Goal: Task Accomplishment & Management: Manage account settings

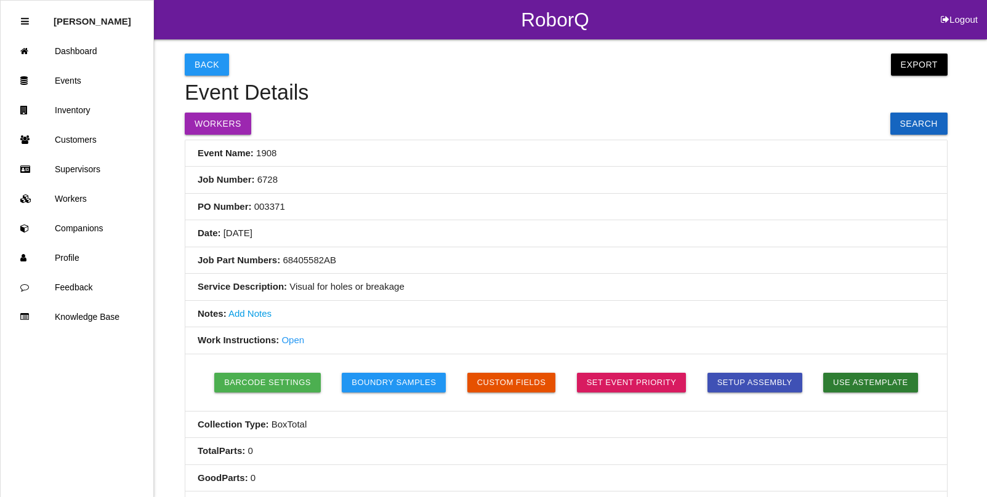
select select "all"
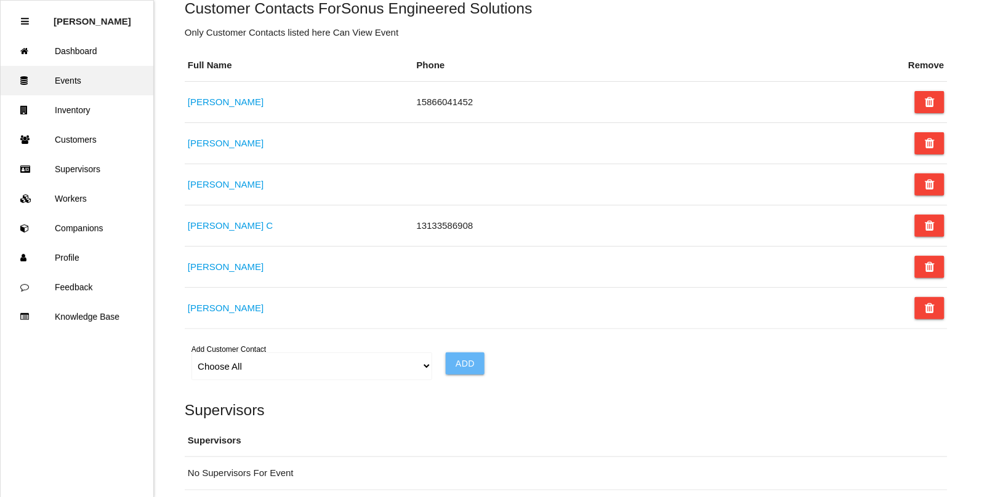
click at [62, 78] on link "Events" at bounding box center [77, 81] width 153 height 30
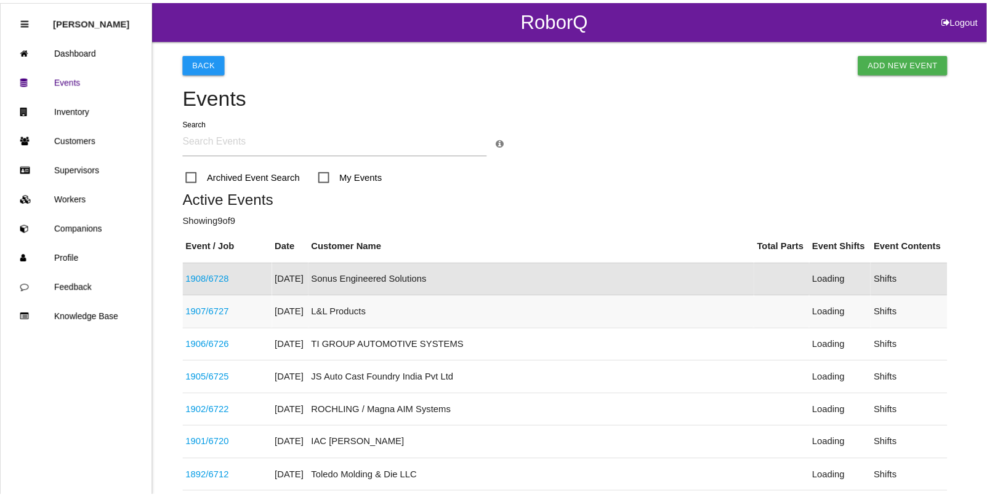
scroll to position [31, 0]
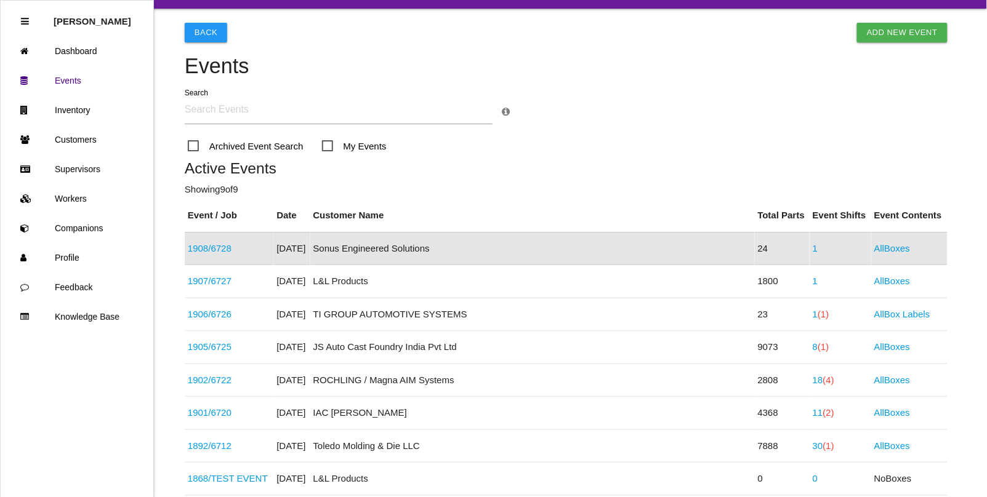
click at [220, 245] on link "1908 / 6728" at bounding box center [210, 248] width 44 height 10
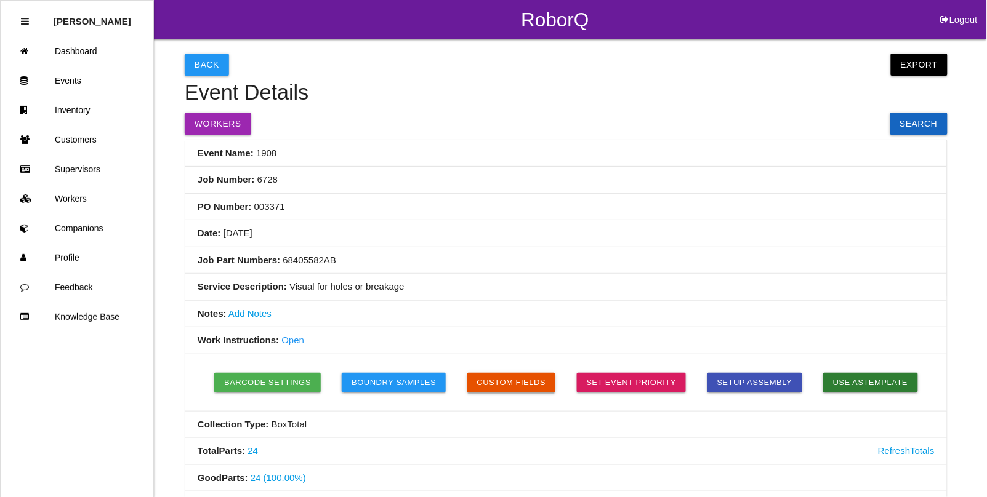
click at [506, 390] on button "Custom Fields" at bounding box center [511, 383] width 89 height 20
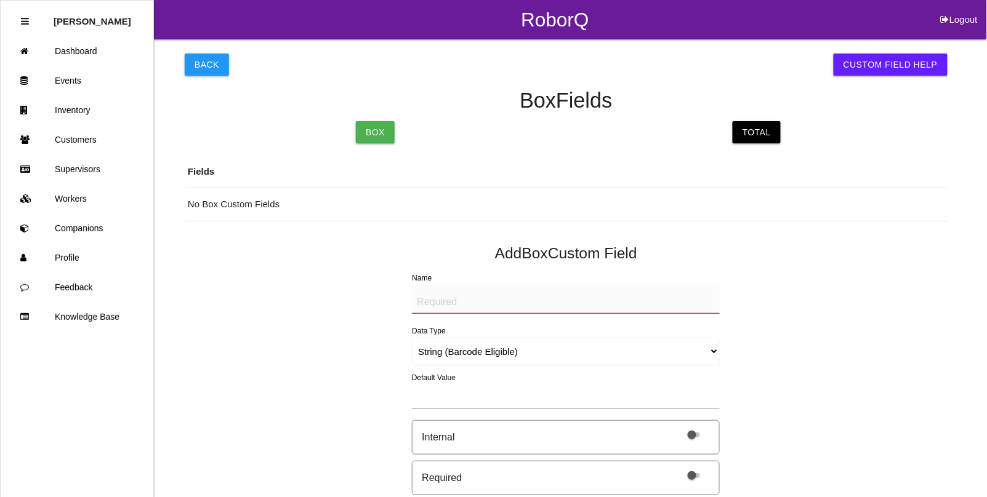
click at [454, 303] on textarea "Name" at bounding box center [566, 299] width 308 height 29
type textarea "Mfg Date"
click at [452, 345] on select "String (Barcode Eligible) Number Instructions True/False Select One of Many Sel…" at bounding box center [566, 352] width 308 height 28
select select "date"
click at [412, 338] on select "String (Barcode Eligible) Number Instructions True/False Select One of Many Sel…" at bounding box center [566, 352] width 308 height 28
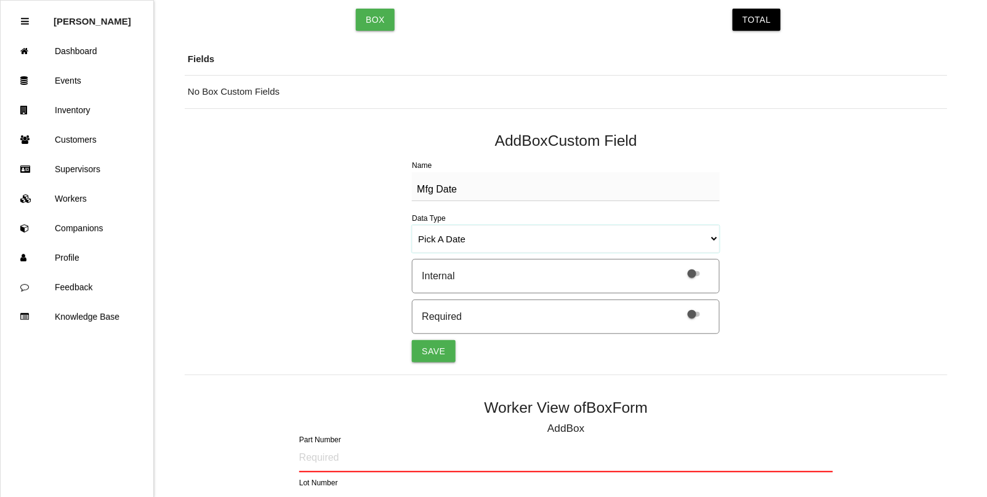
scroll to position [154, 0]
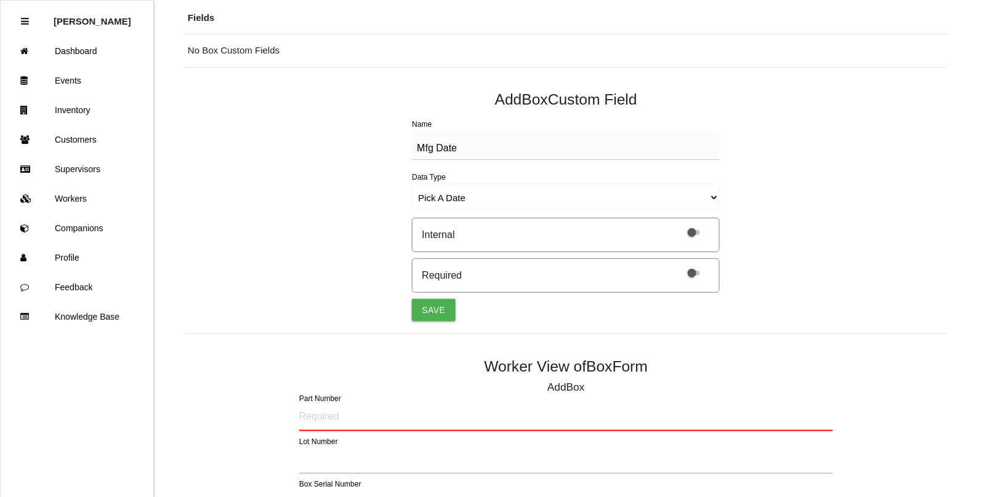
click at [698, 273] on span at bounding box center [693, 273] width 12 height 5
click at [678, 265] on input "checkbox" at bounding box center [678, 265] width 0 height 0
click at [444, 312] on button "Save" at bounding box center [433, 310] width 43 height 22
select select "string"
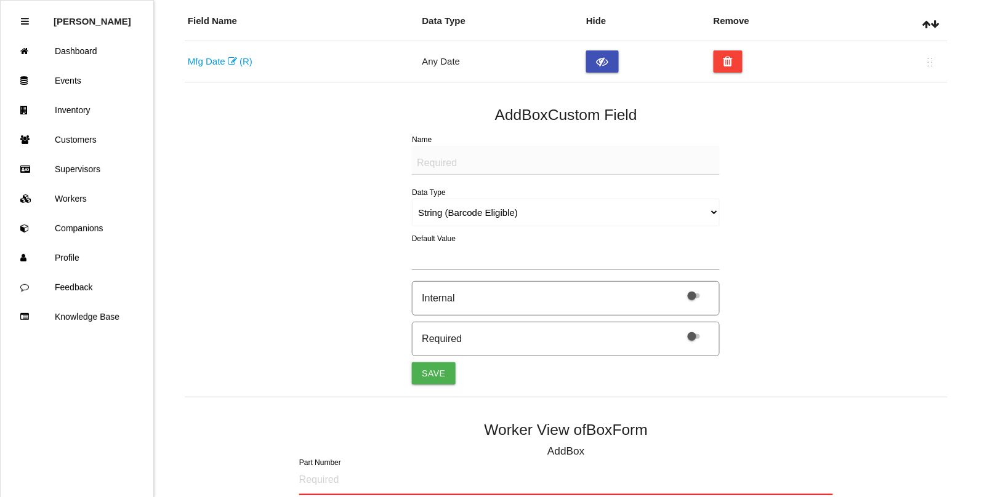
click at [444, 161] on textarea "Name" at bounding box center [566, 160] width 308 height 29
type textarea "Quantity"
click at [437, 208] on select "String (Barcode Eligible) Number Instructions True/False Select One of Many Sel…" at bounding box center [566, 213] width 308 height 28
select select "number"
click at [412, 199] on select "String (Barcode Eligible) Number Instructions True/False Select One of Many Sel…" at bounding box center [566, 213] width 308 height 28
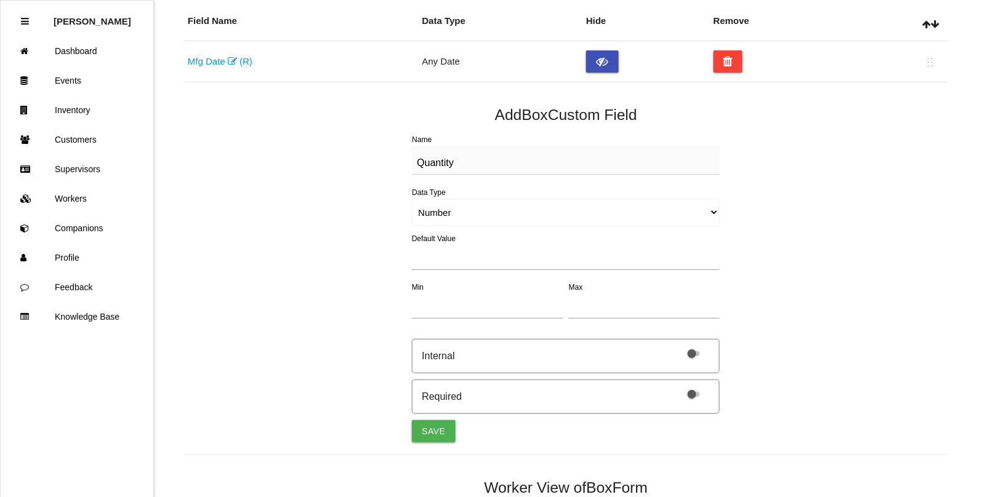
click at [697, 398] on label at bounding box center [691, 393] width 26 height 10
click at [678, 386] on input "checkbox" at bounding box center [678, 386] width 0 height 0
click at [436, 435] on button "Save" at bounding box center [433, 431] width 43 height 22
select select "string"
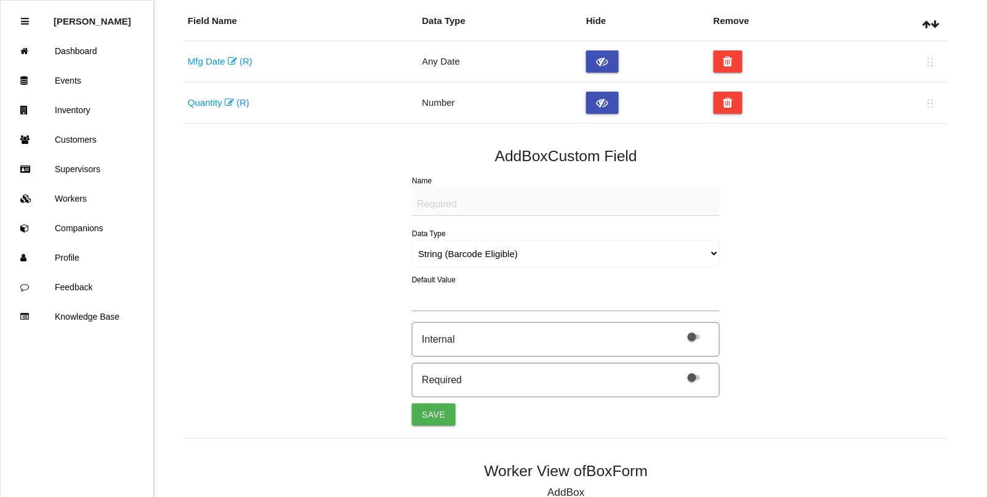
click at [471, 214] on textarea "Name" at bounding box center [566, 201] width 308 height 29
type textarea "LABEL (IMAGE)"
click at [474, 256] on select "String (Barcode Eligible) Number Instructions True/False Select One of Many Sel…" at bounding box center [566, 254] width 308 height 28
select select "imageCF"
click at [412, 240] on select "String (Barcode Eligible) Number Instructions True/False Select One of Many Sel…" at bounding box center [566, 254] width 308 height 28
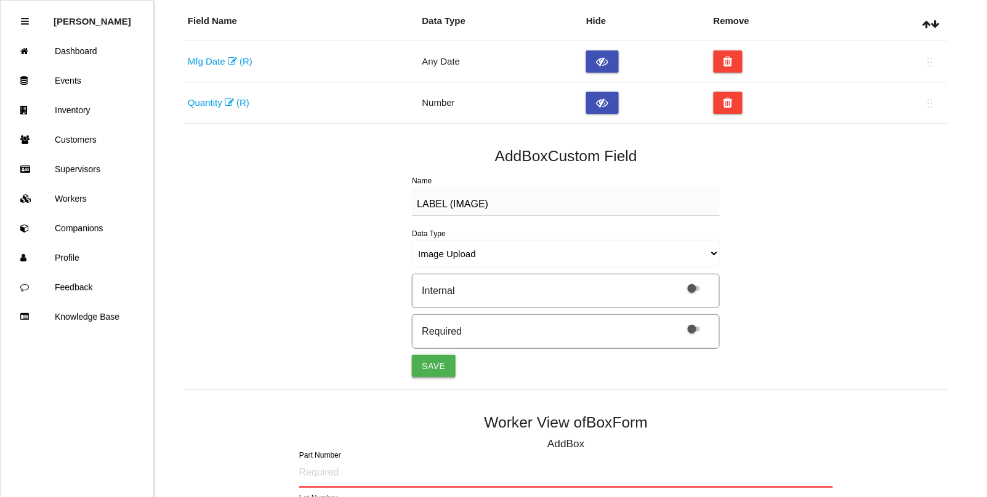
click at [435, 367] on button "Save" at bounding box center [433, 366] width 43 height 22
select select "string"
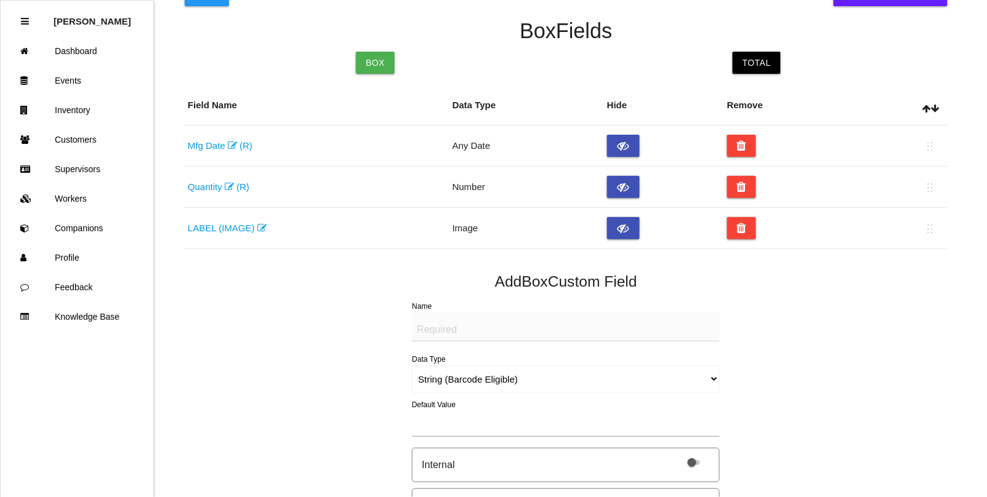
scroll to position [0, 0]
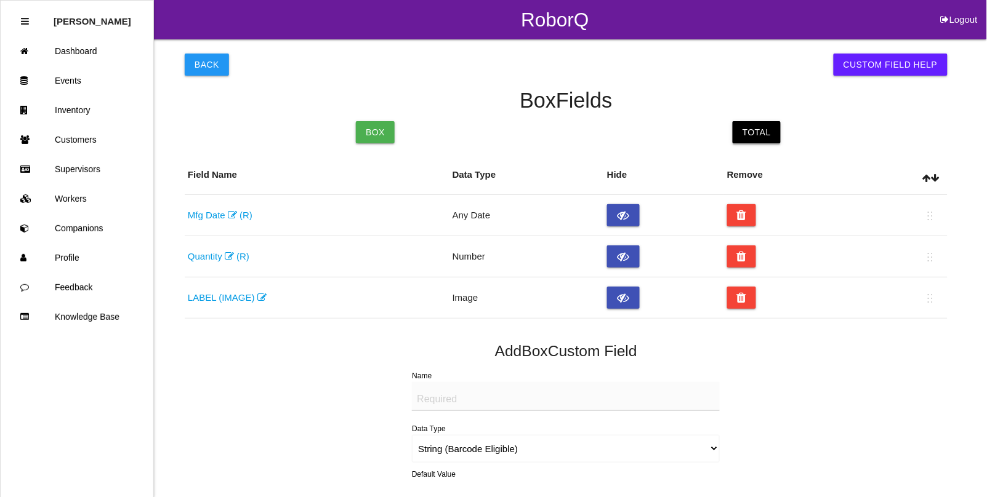
click at [767, 140] on link "Total" at bounding box center [756, 132] width 48 height 22
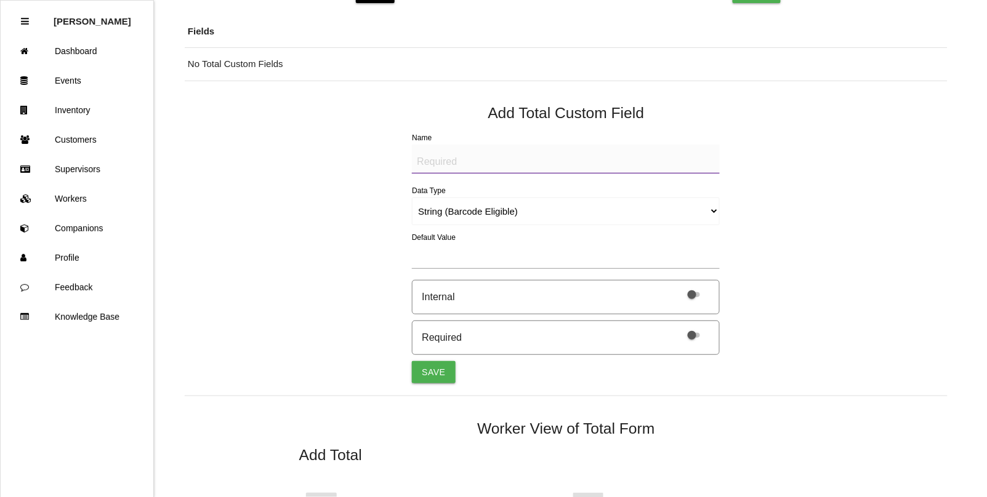
scroll to position [154, 0]
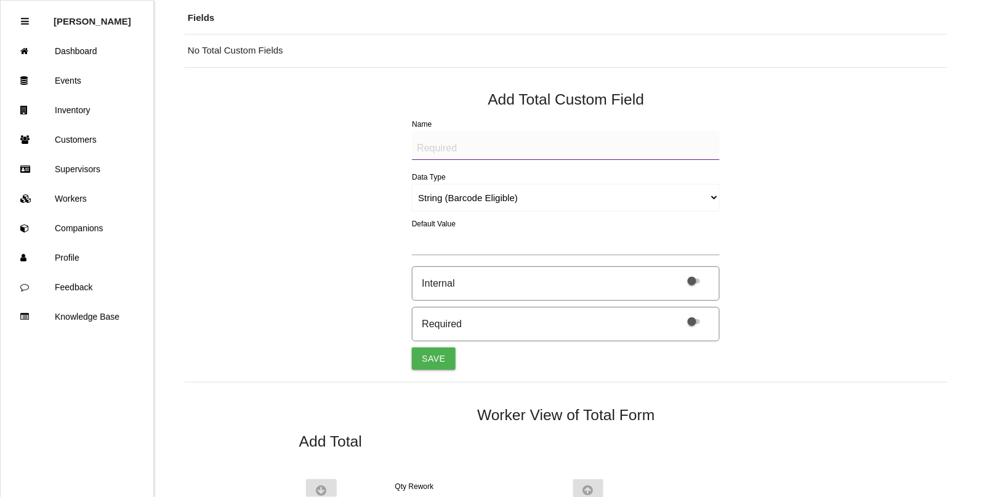
click at [438, 140] on textarea "Name" at bounding box center [566, 145] width 308 height 29
drag, startPoint x: 516, startPoint y: 151, endPoint x: 250, endPoint y: 123, distance: 266.7
click at [250, 123] on div "Back Custom Field Help Total Fields Box Total Fields No Total Custom Fields Add…" at bounding box center [566, 325] width 762 height 879
type textarea "BAD PART (IMAGE)"
drag, startPoint x: 438, startPoint y: 194, endPoint x: 441, endPoint y: 207, distance: 13.9
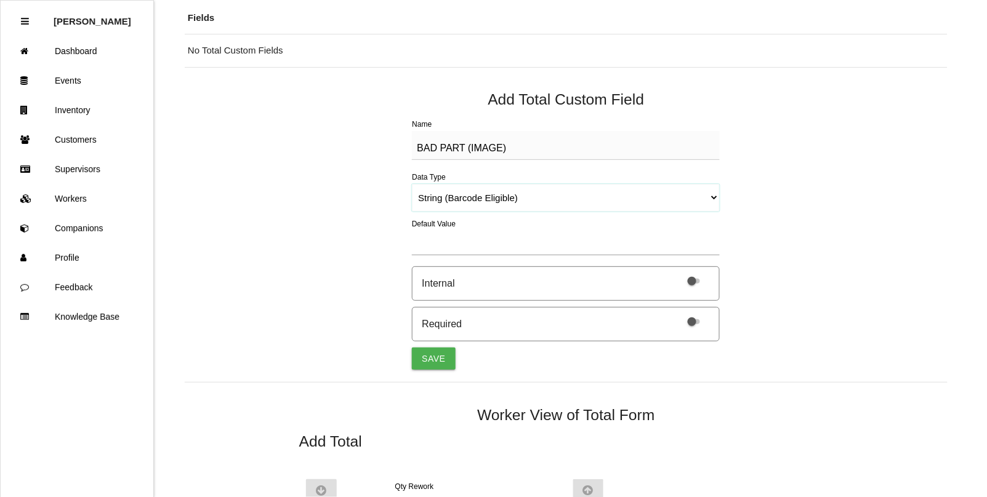
click at [438, 194] on select "String (Barcode Eligible) Number Instructions True/False Select One of Many Sel…" at bounding box center [566, 198] width 308 height 28
select select "imageCF"
click at [412, 184] on select "String (Barcode Eligible) Number Instructions True/False Select One of Many Sel…" at bounding box center [566, 198] width 308 height 28
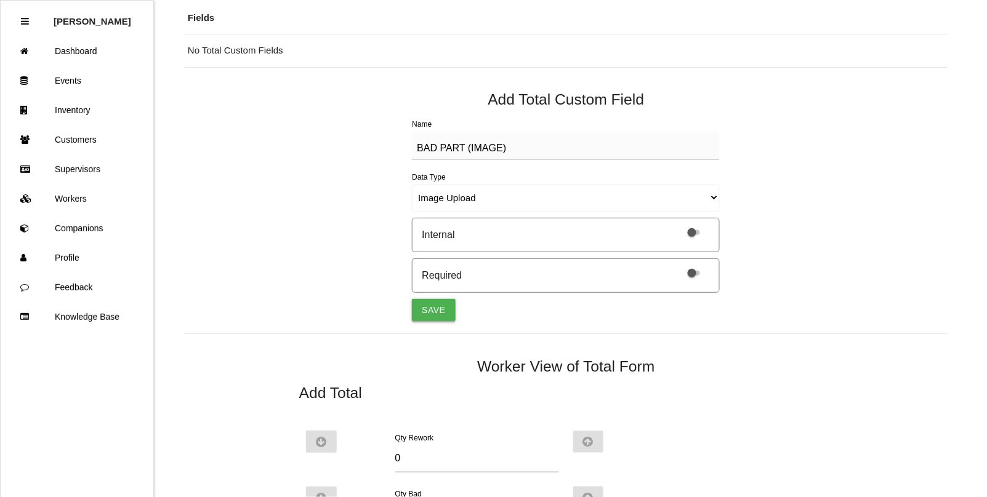
click at [433, 305] on button "Save" at bounding box center [433, 310] width 43 height 22
select select "string"
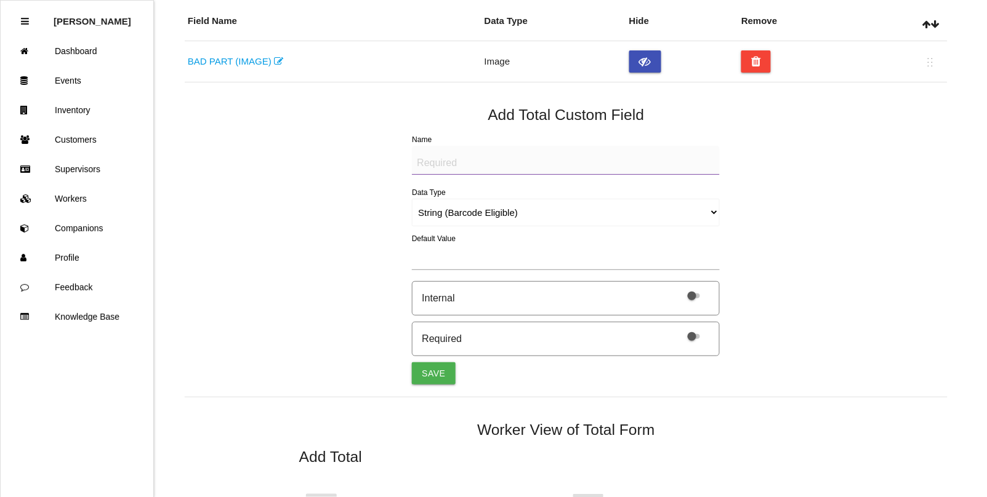
click at [430, 154] on textarea "Name" at bounding box center [566, 160] width 308 height 29
paste textarea "BAD PART (IMAGE)"
type textarea "BAD PART (IMAGE)"
click at [428, 214] on select "String (Barcode Eligible) Number Instructions True/False Select One of Many Sel…" at bounding box center [566, 213] width 308 height 28
select select "imageCF"
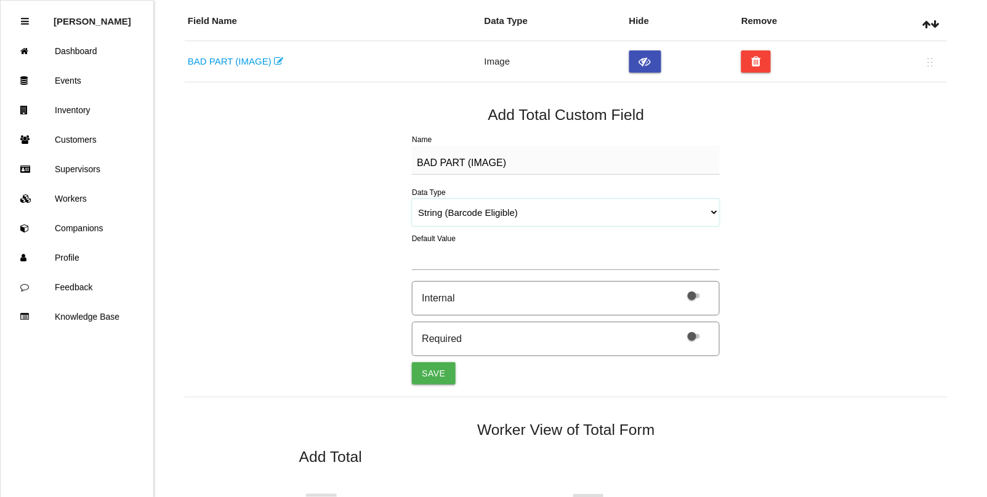
click at [412, 199] on select "String (Barcode Eligible) Number Instructions True/False Select One of Many Sel…" at bounding box center [566, 213] width 308 height 28
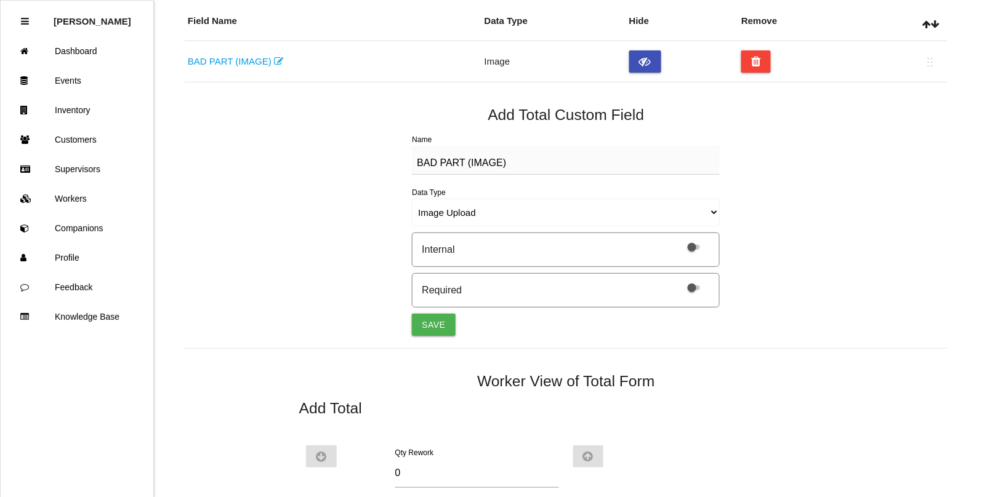
click at [431, 312] on div "Name BAD PART (IMAGE) Data Type String (Barcode Eligible) Number Instructions T…" at bounding box center [566, 232] width 308 height 207
click at [426, 319] on button "Save" at bounding box center [433, 325] width 43 height 22
select select "string"
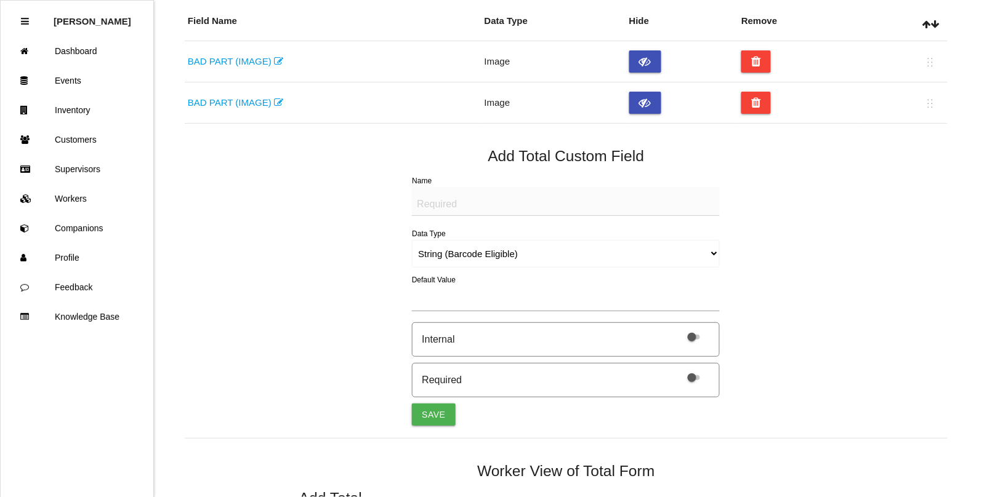
click at [423, 204] on textarea "Name" at bounding box center [566, 201] width 308 height 29
paste textarea "BAD PART (IMAGE)"
type textarea "BAD PART (IMAGE)"
click at [426, 254] on select "String (Barcode Eligible) Number Instructions True/False Select One of Many Sel…" at bounding box center [566, 254] width 308 height 28
select select "imageCF"
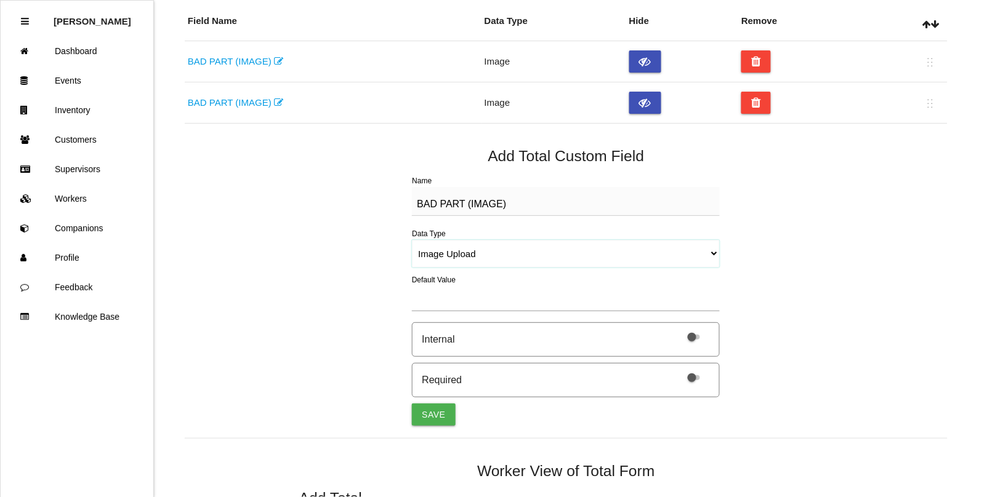
click at [412, 240] on select "String (Barcode Eligible) Number Instructions True/False Select One of Many Sel…" at bounding box center [566, 254] width 308 height 28
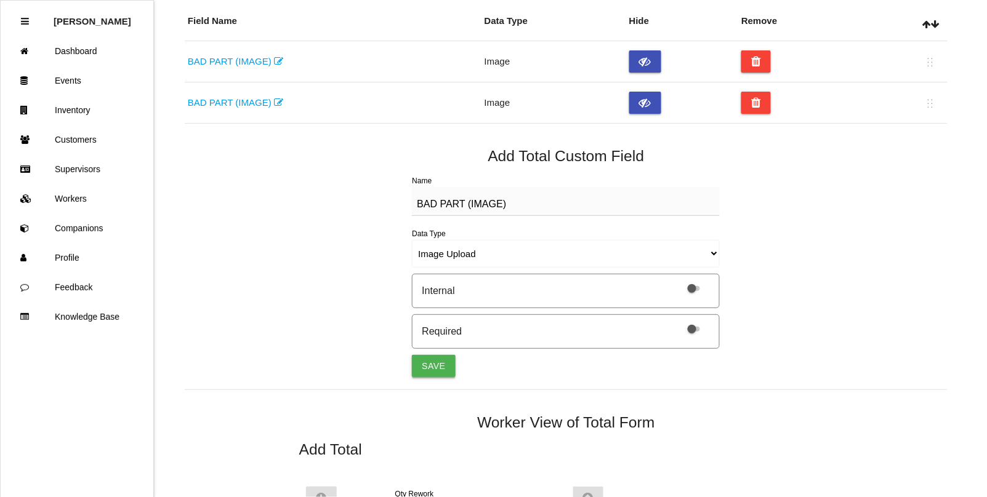
click at [433, 364] on button "Save" at bounding box center [433, 366] width 43 height 22
select select "string"
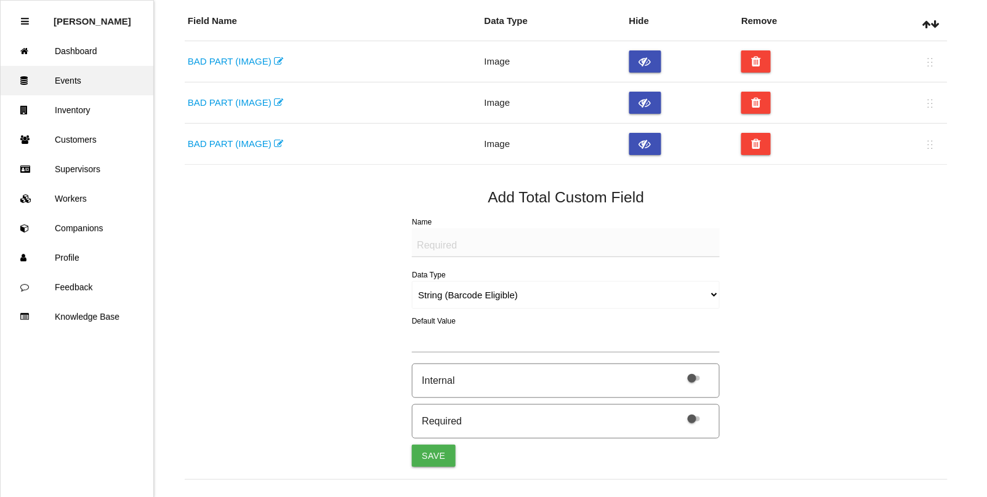
click at [68, 84] on link "Events" at bounding box center [77, 81] width 153 height 30
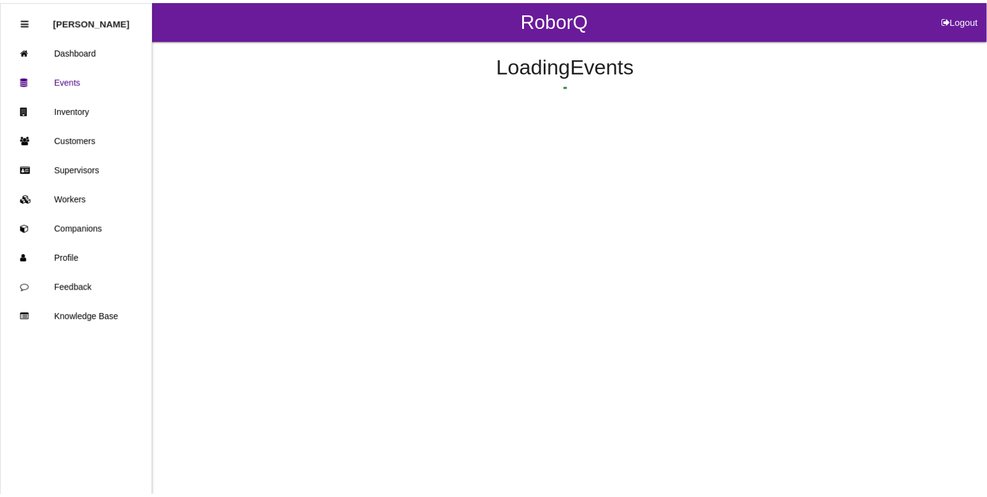
scroll to position [31, 0]
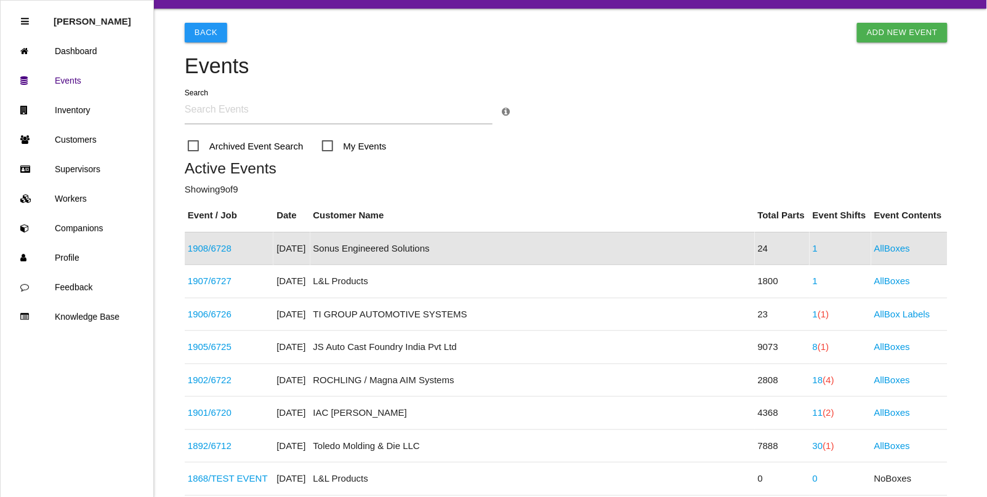
click at [198, 241] on td "1908 / 6728" at bounding box center [229, 248] width 89 height 33
click at [198, 247] on link "1908 / 6728" at bounding box center [210, 248] width 44 height 10
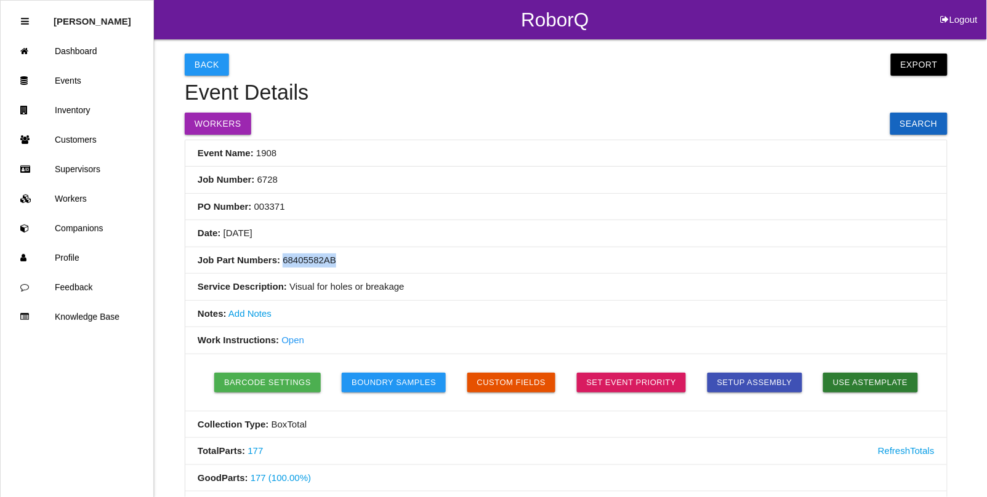
drag, startPoint x: 342, startPoint y: 263, endPoint x: 281, endPoint y: 262, distance: 60.9
click at [281, 262] on li "Job Part Numbers: 68405582AB" at bounding box center [565, 260] width 761 height 27
copy li "68405582AB"
click at [79, 83] on link "Events" at bounding box center [77, 81] width 153 height 30
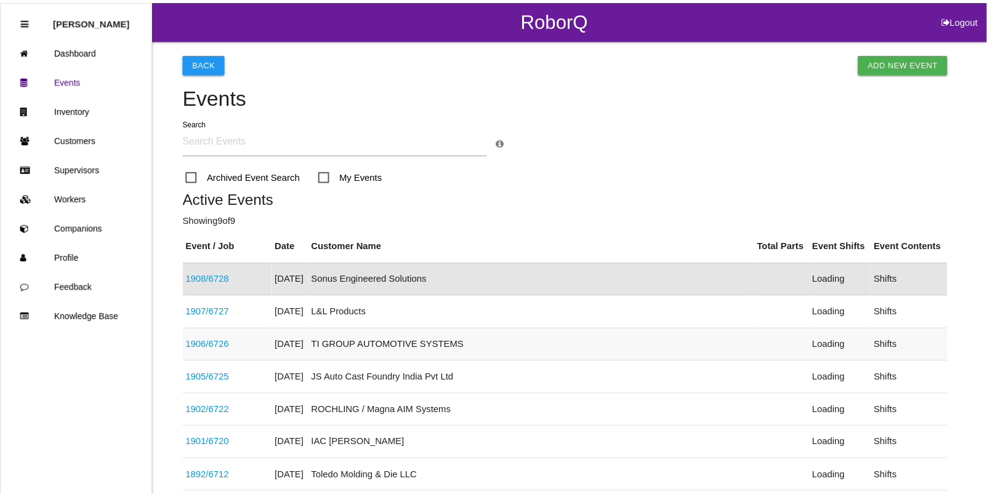
scroll to position [31, 0]
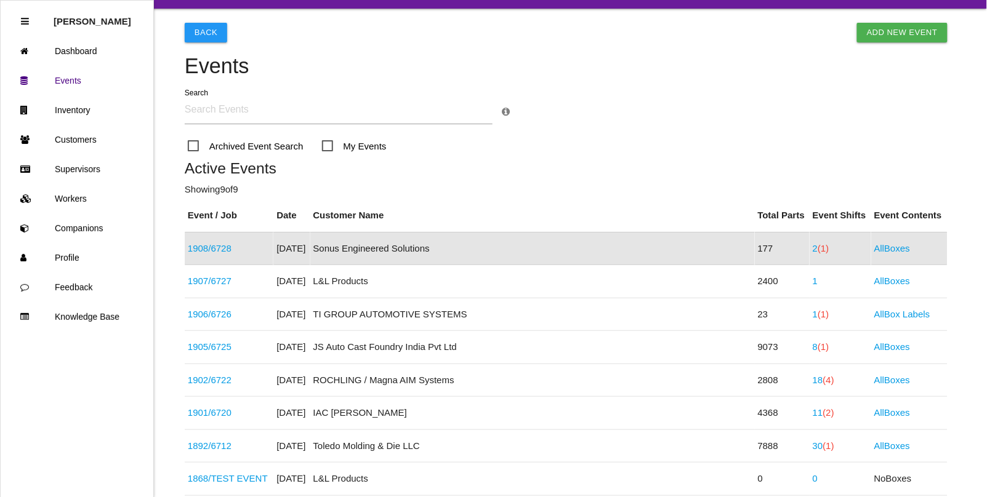
click at [226, 245] on link "1908 / 6728" at bounding box center [210, 248] width 44 height 10
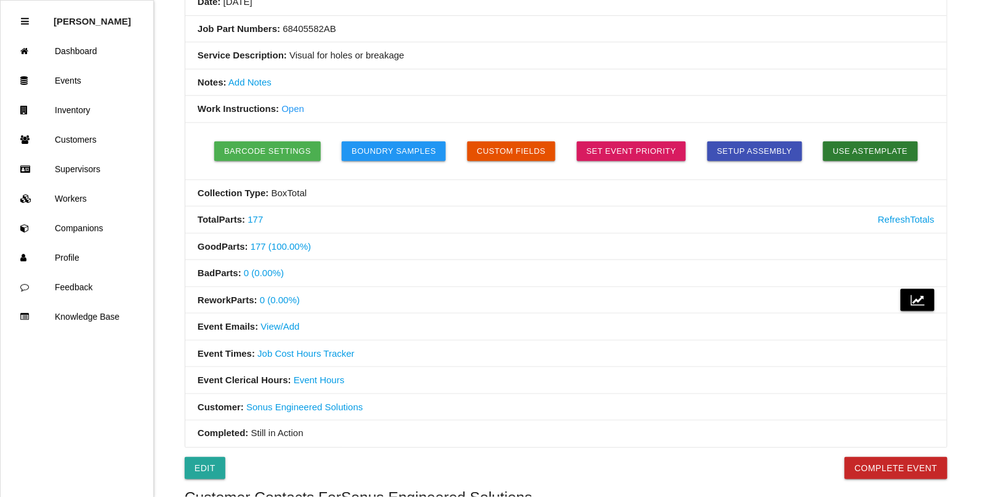
scroll to position [308, 0]
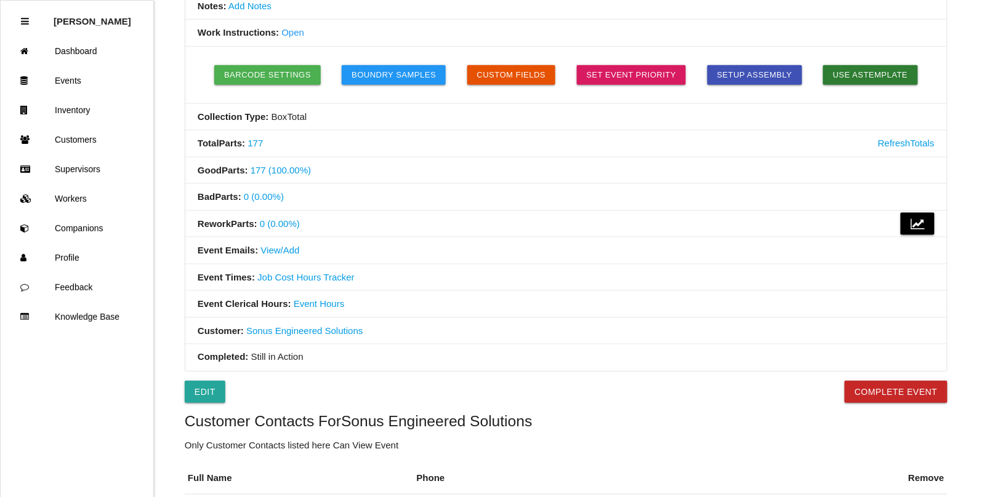
click at [269, 253] on link "View/Add" at bounding box center [280, 250] width 39 height 10
select select "ShiftAll"
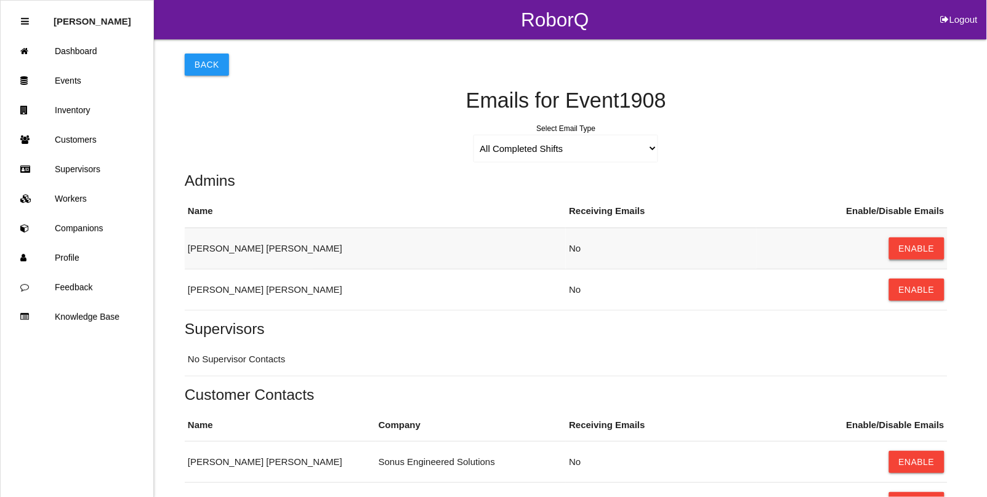
click at [914, 254] on button "Enable" at bounding box center [916, 249] width 55 height 22
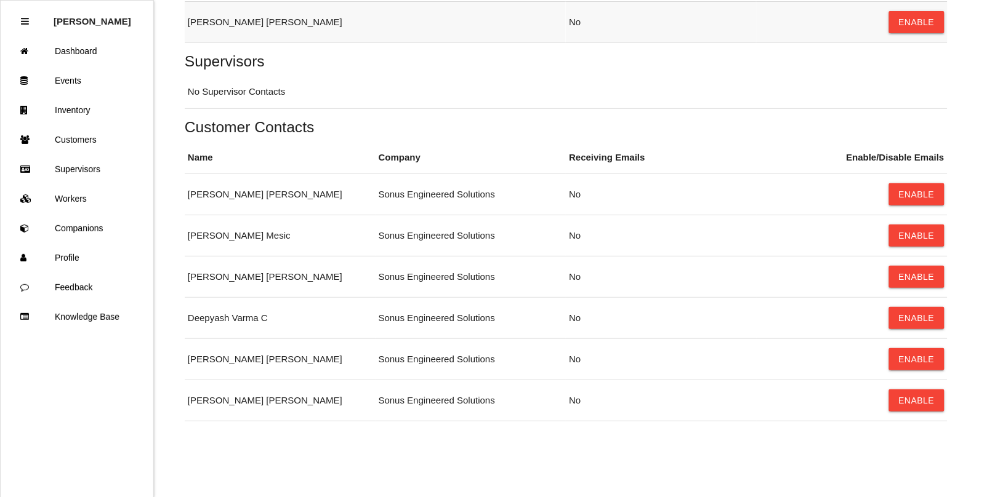
scroll to position [268, 0]
click at [924, 198] on button "Enable" at bounding box center [916, 194] width 55 height 22
click at [922, 238] on button "Enable" at bounding box center [916, 236] width 55 height 22
drag, startPoint x: 920, startPoint y: 254, endPoint x: 916, endPoint y: 276, distance: 22.6
click at [917, 271] on button "Enable" at bounding box center [916, 277] width 55 height 22
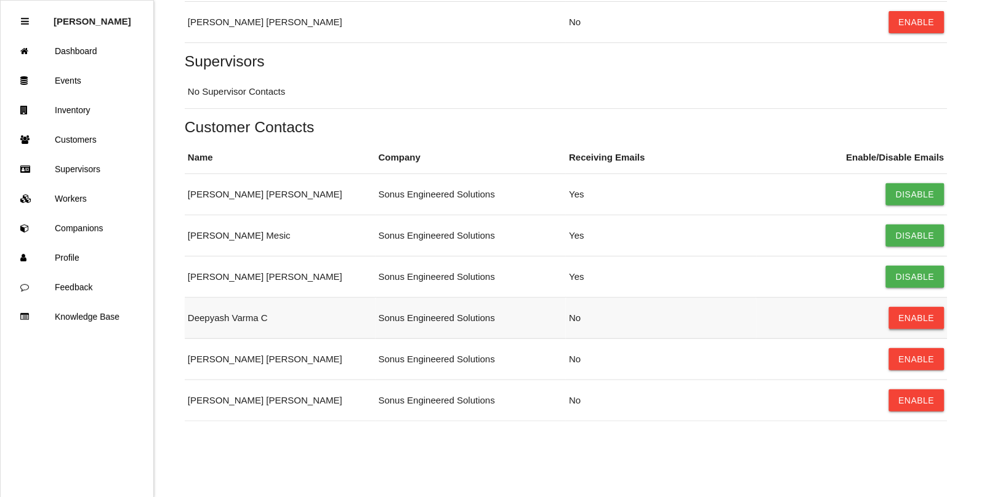
click at [914, 315] on button "Enable" at bounding box center [916, 318] width 55 height 22
click at [919, 361] on button "Enable" at bounding box center [916, 359] width 55 height 22
click at [921, 407] on button "Enable" at bounding box center [916, 401] width 55 height 22
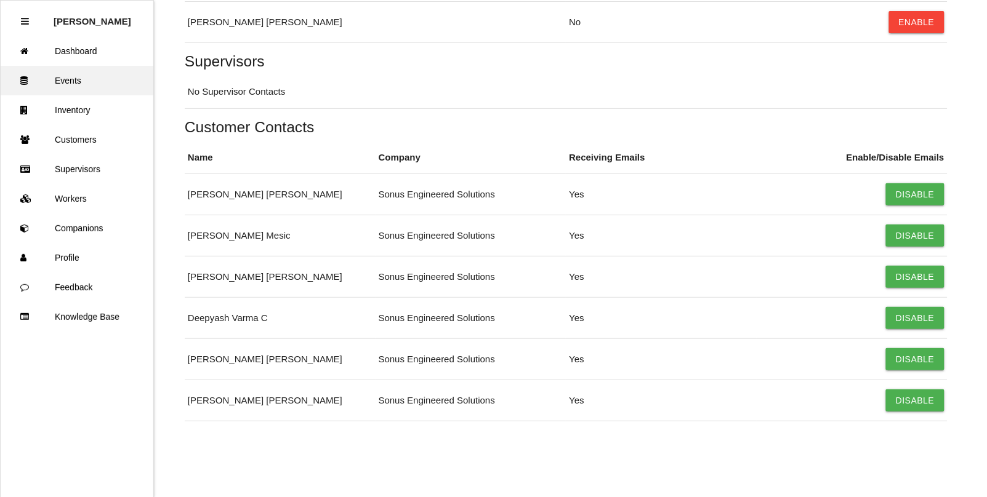
click at [72, 78] on link "Events" at bounding box center [77, 81] width 153 height 30
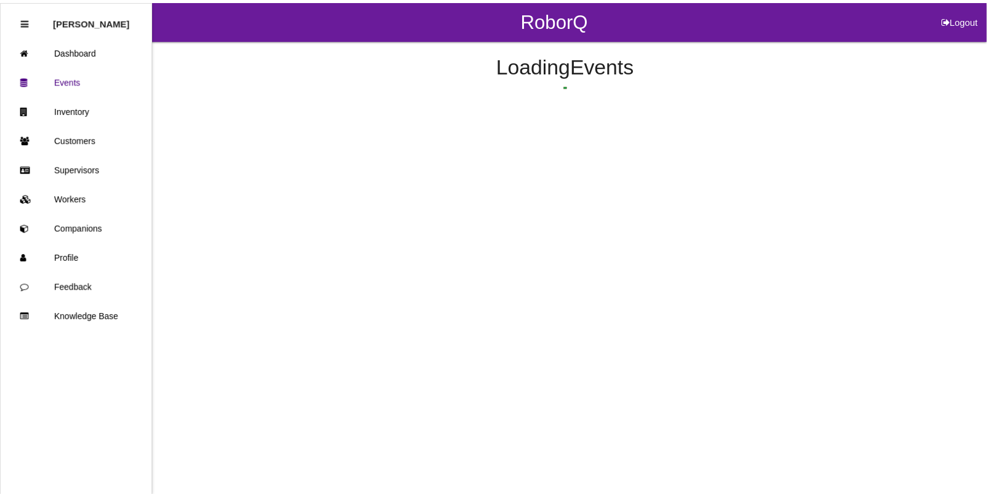
scroll to position [31, 0]
